Goal: Task Accomplishment & Management: Use online tool/utility

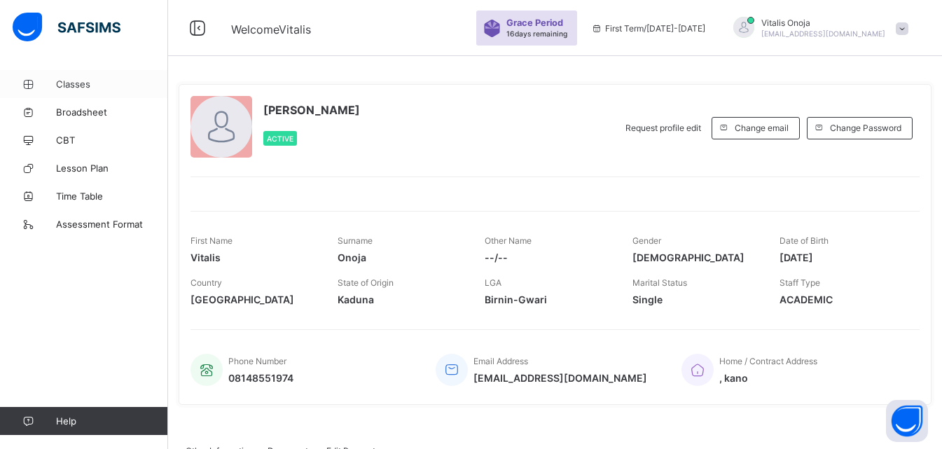
click at [90, 85] on span "Classes" at bounding box center [112, 83] width 112 height 11
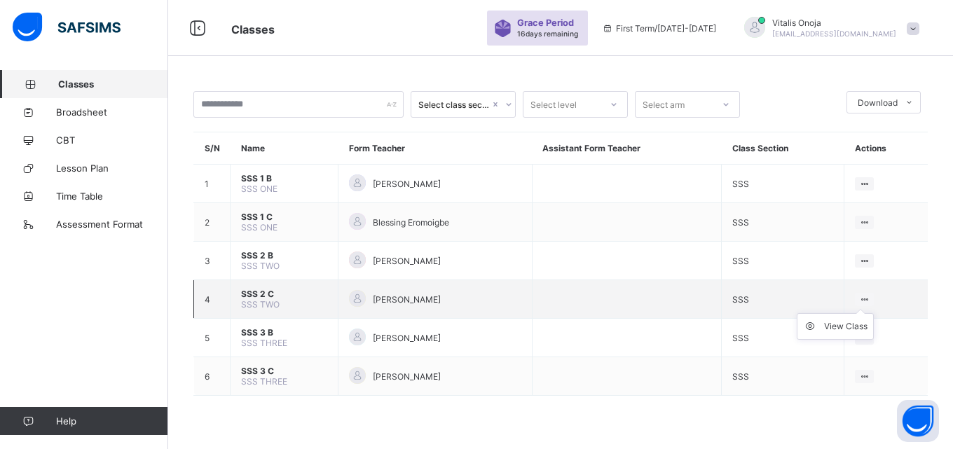
click at [870, 313] on ul "View Class" at bounding box center [834, 326] width 77 height 27
click at [848, 328] on div "View Class" at bounding box center [845, 326] width 43 height 14
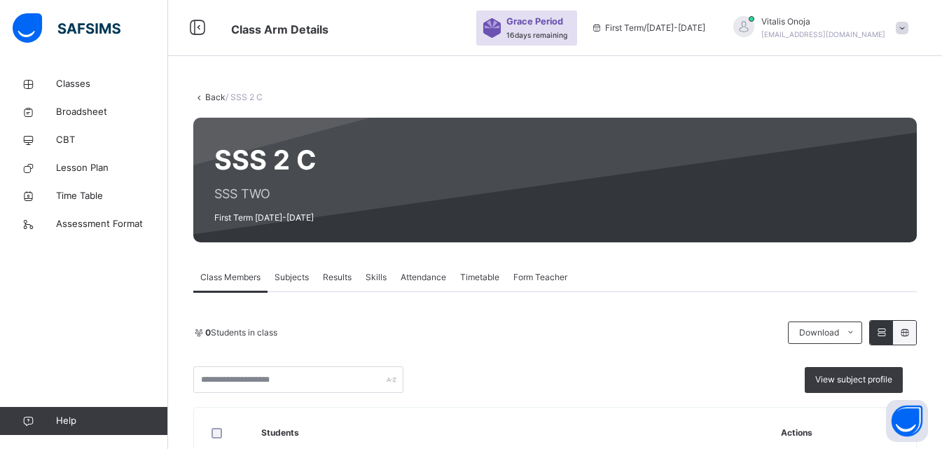
click at [287, 278] on span "Subjects" at bounding box center [292, 277] width 34 height 13
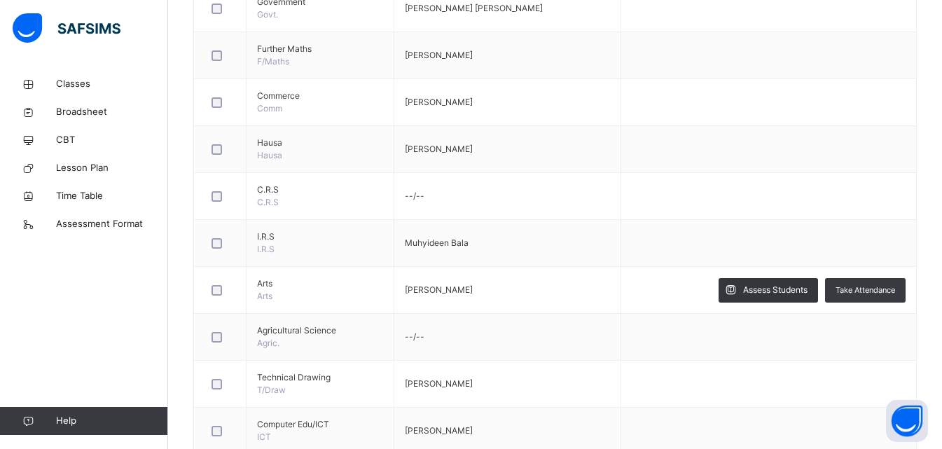
scroll to position [911, 0]
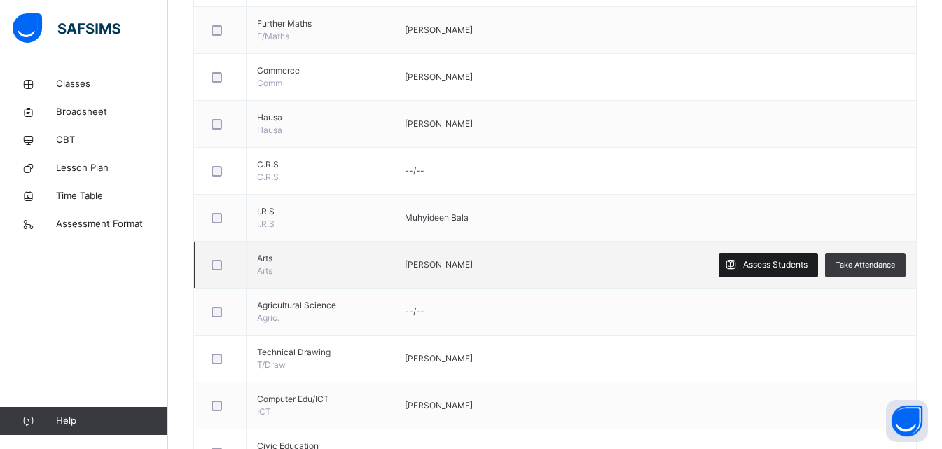
click at [772, 265] on span "Assess Students" at bounding box center [775, 264] width 64 height 13
click at [0, 0] on span "‌" at bounding box center [0, 0] width 0 height 0
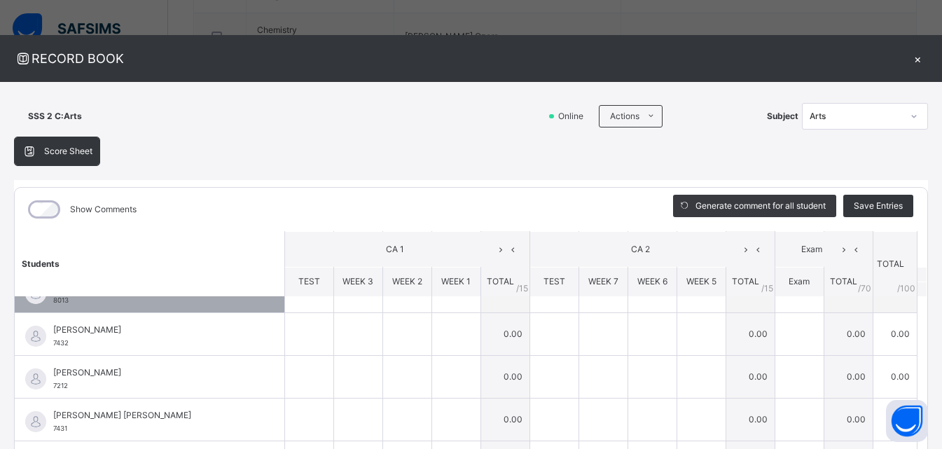
scroll to position [210, 0]
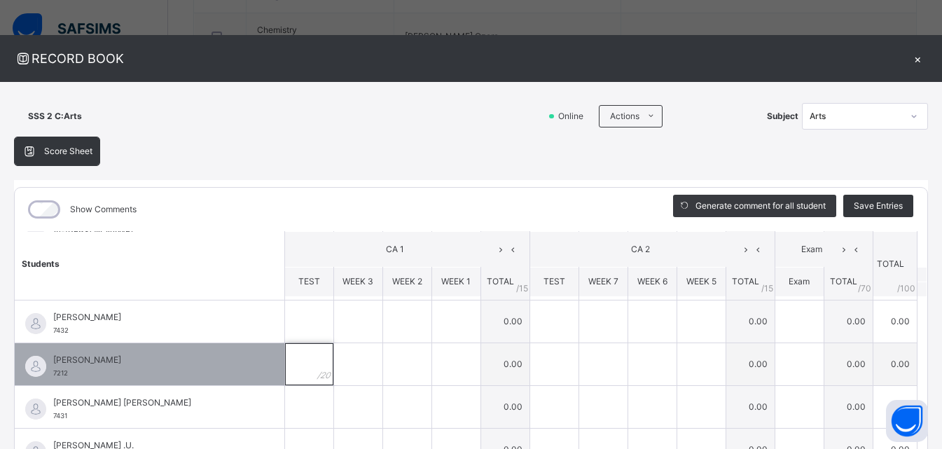
click at [298, 370] on div at bounding box center [309, 364] width 48 height 42
type input "**"
click at [341, 367] on input "text" at bounding box center [358, 364] width 48 height 42
type input "*"
click at [383, 366] on input "text" at bounding box center [407, 364] width 48 height 42
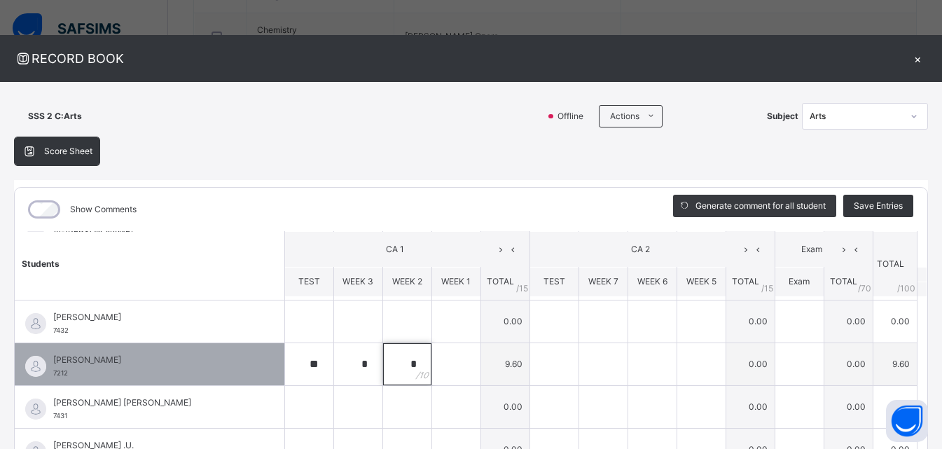
type input "*"
click at [439, 367] on input "text" at bounding box center [456, 364] width 48 height 42
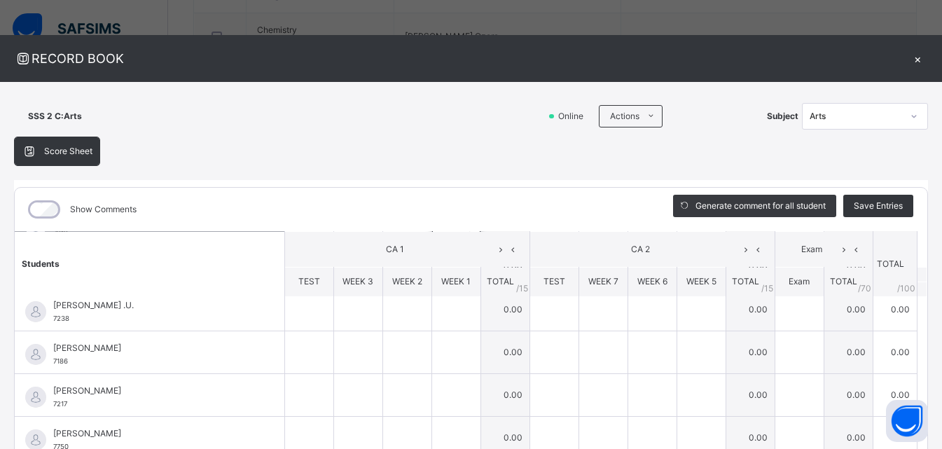
scroll to position [420, 0]
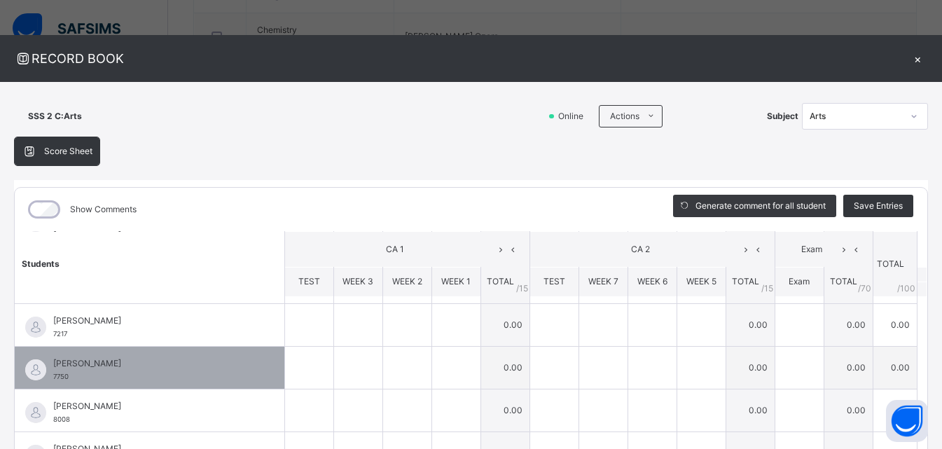
type input "*"
click at [292, 374] on input "text" at bounding box center [309, 368] width 48 height 42
type input "**"
click at [336, 368] on input "text" at bounding box center [358, 368] width 48 height 42
type input "*"
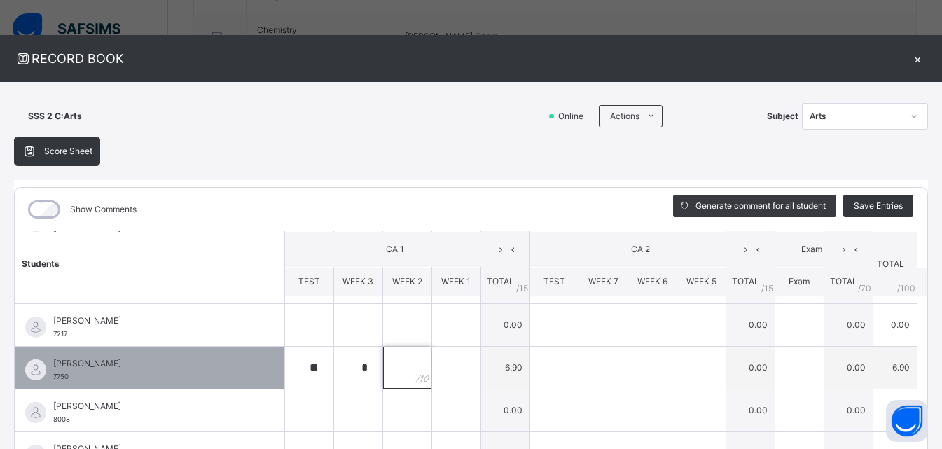
click at [383, 369] on input "text" at bounding box center [407, 368] width 48 height 42
type input "*"
click at [440, 371] on input "text" at bounding box center [456, 368] width 48 height 42
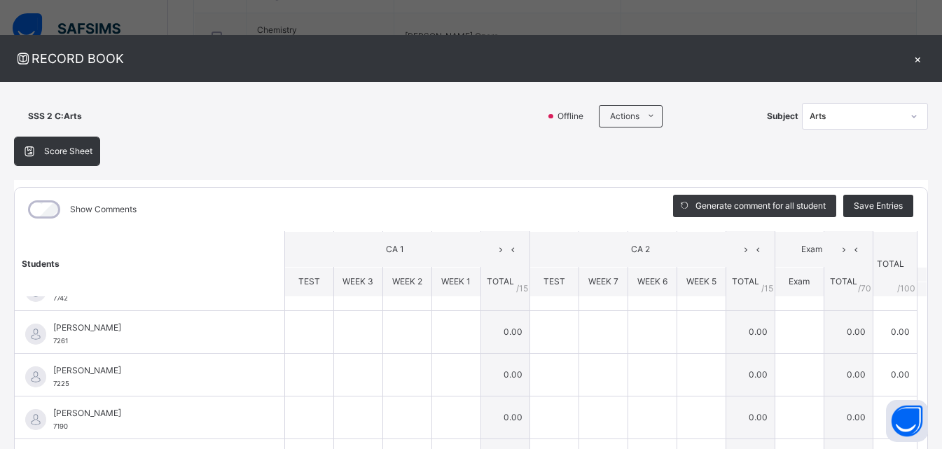
scroll to position [911, 0]
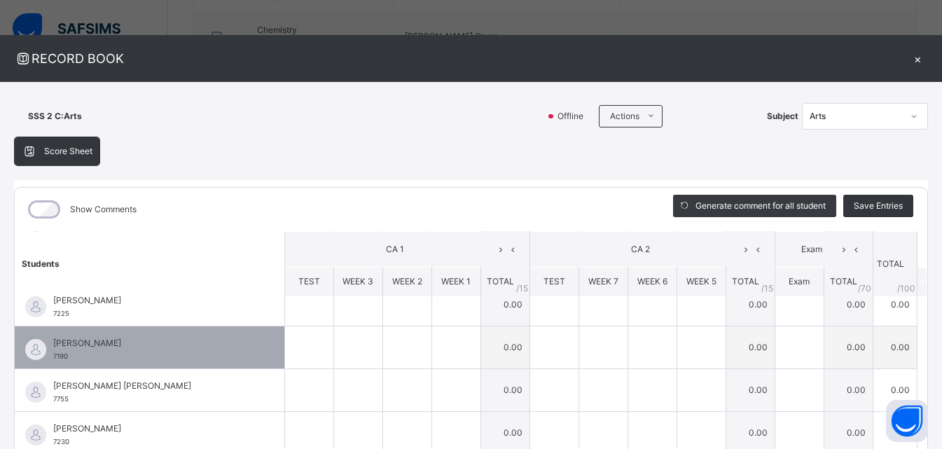
type input "*"
click at [310, 354] on div at bounding box center [309, 347] width 48 height 42
type input "**"
click at [438, 352] on input "text" at bounding box center [456, 347] width 48 height 42
type input "*"
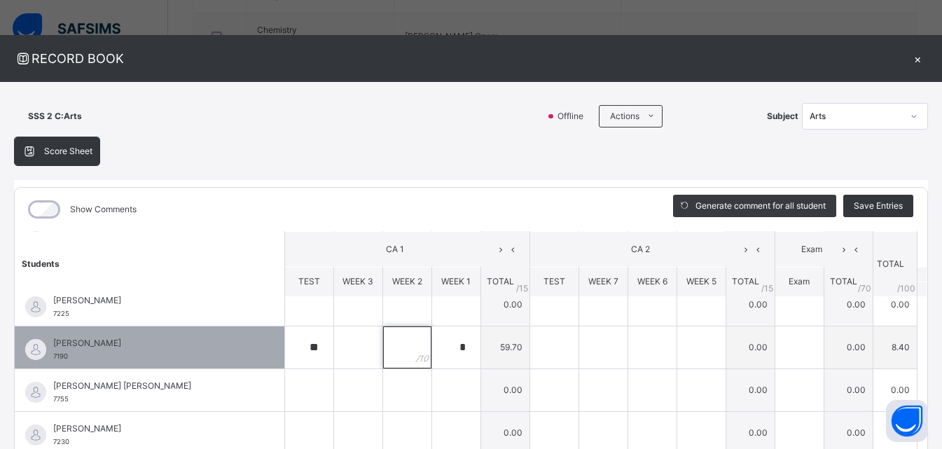
click at [402, 352] on div at bounding box center [407, 347] width 48 height 42
type input "*"
click at [348, 353] on div at bounding box center [358, 347] width 48 height 42
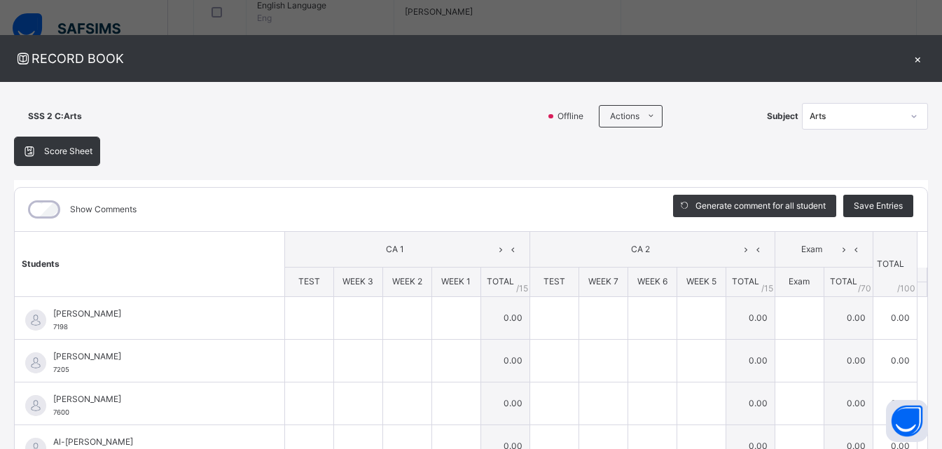
scroll to position [70, 0]
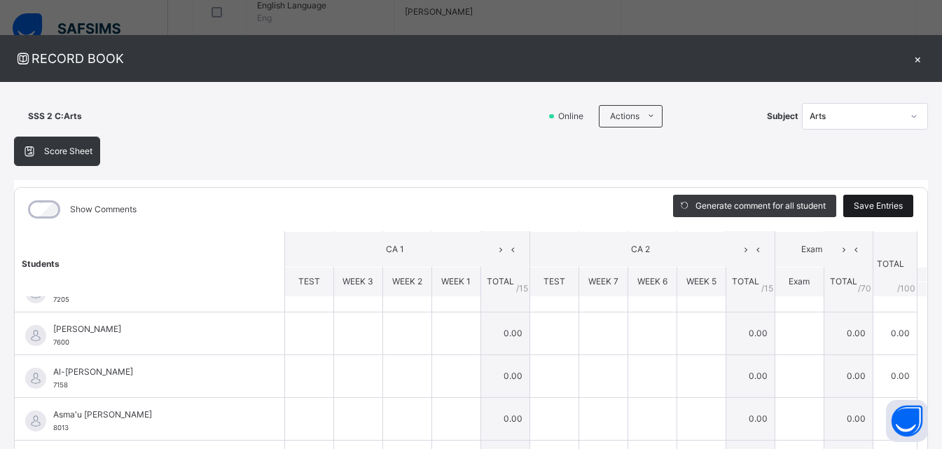
type input "*"
click at [866, 209] on span "Save Entries" at bounding box center [878, 206] width 49 height 13
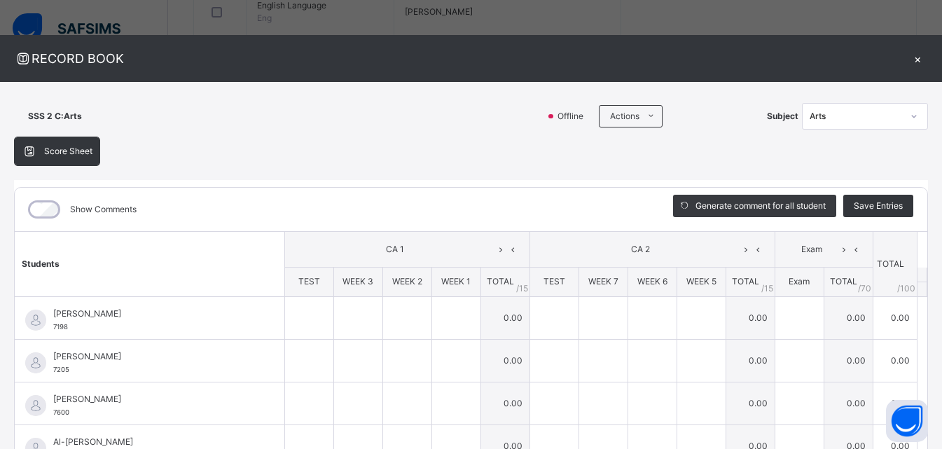
type input "**"
type input "*"
type input "**"
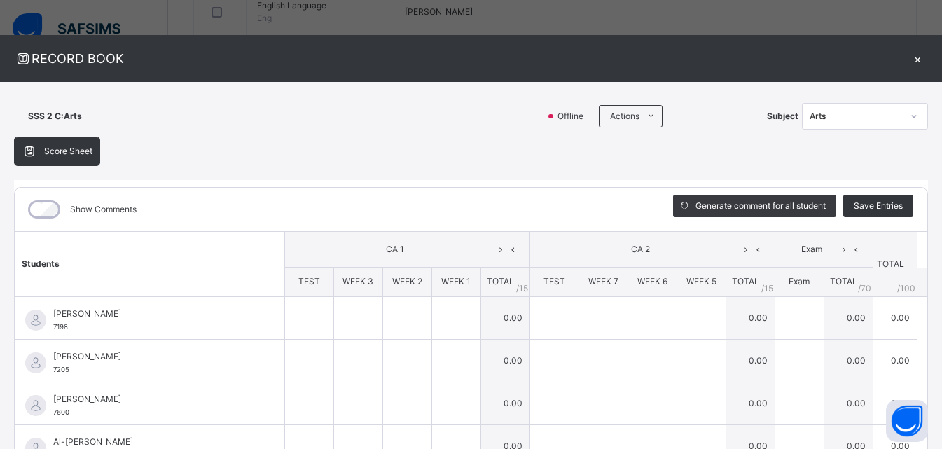
type input "*"
type input "**"
type input "*"
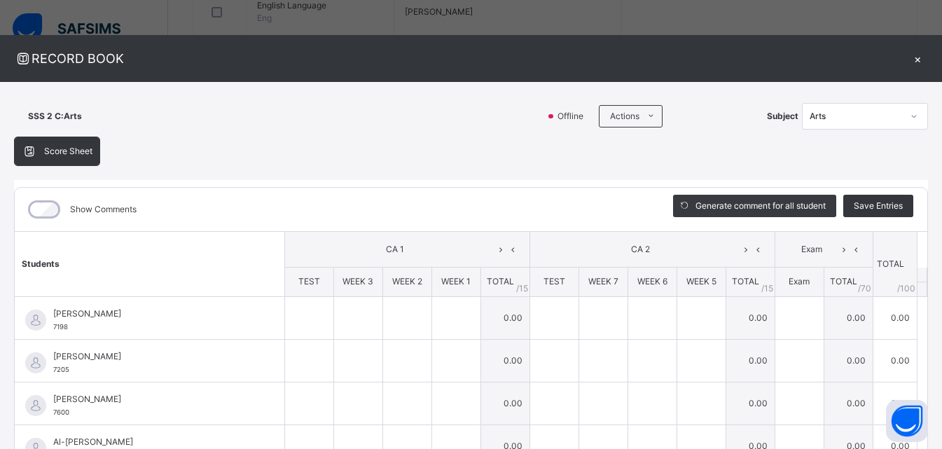
type input "*"
